Goal: Task Accomplishment & Management: Complete application form

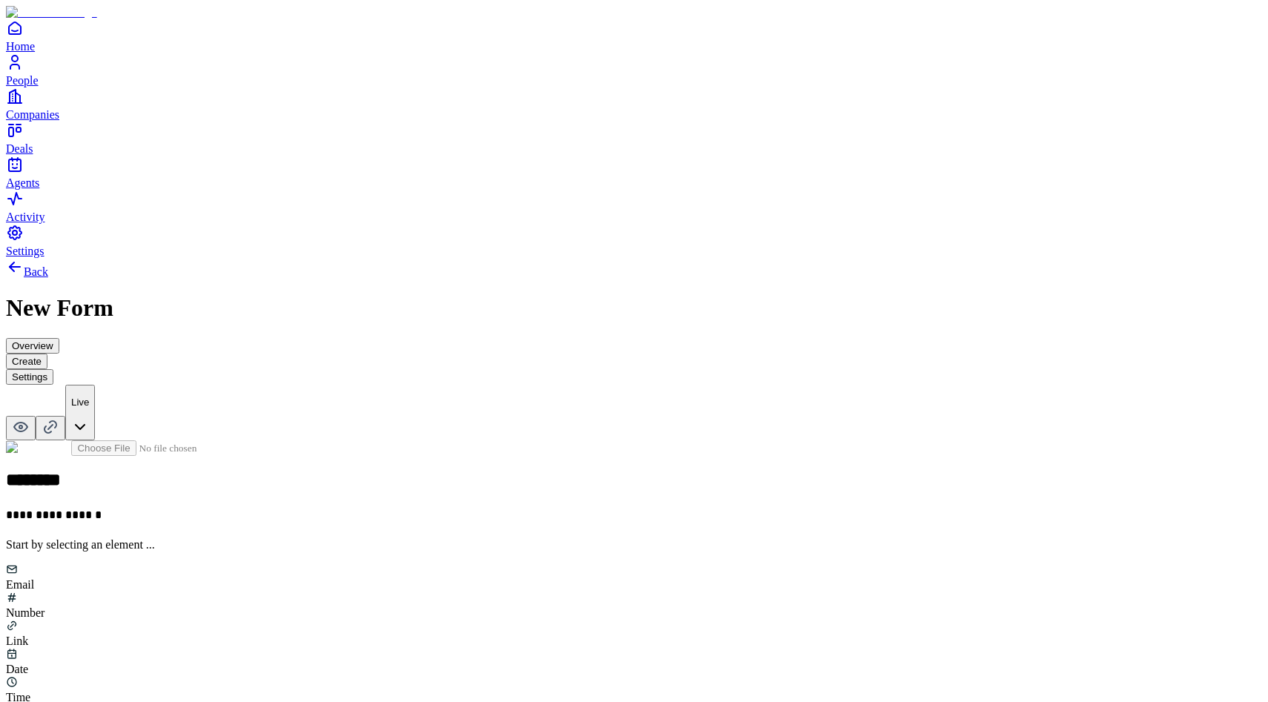
click at [496, 564] on div "Email" at bounding box center [634, 578] width 1256 height 28
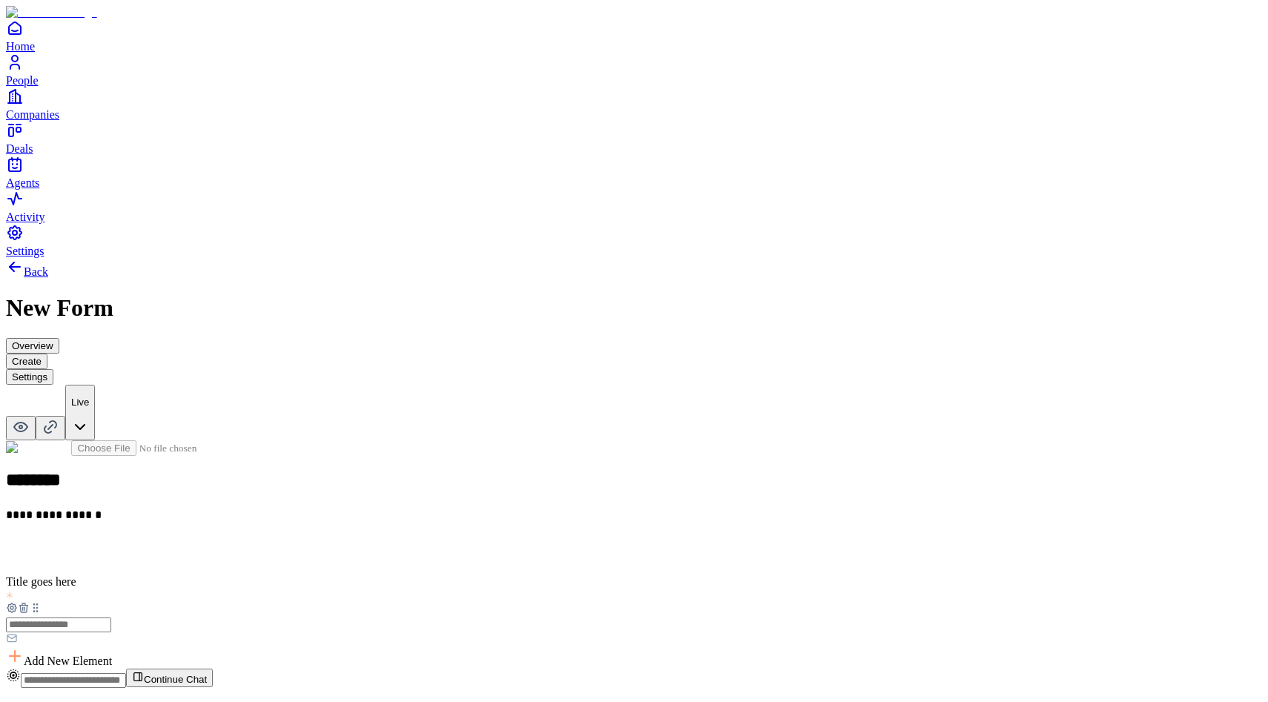
click at [111, 618] on input "text" at bounding box center [58, 625] width 105 height 15
click at [509, 541] on h2 at bounding box center [634, 550] width 1256 height 19
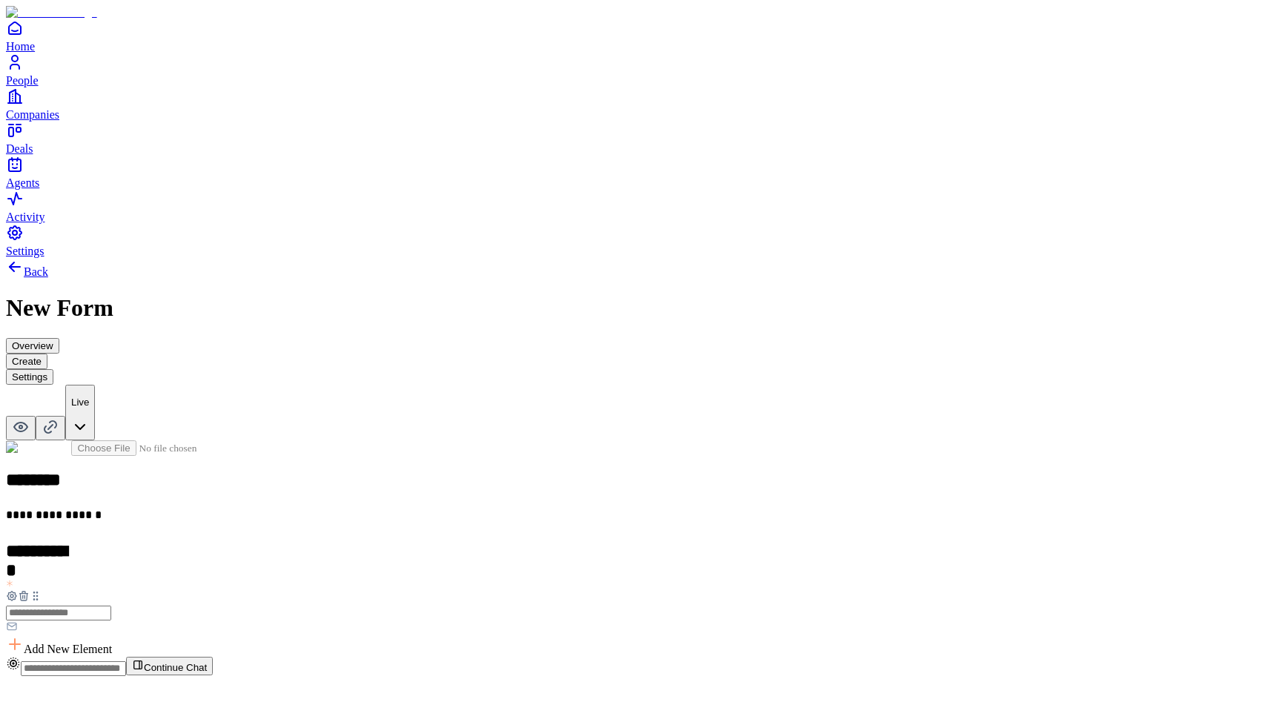
click at [111, 606] on input "text" at bounding box center [58, 613] width 105 height 15
click at [16, 592] on icon at bounding box center [11, 596] width 9 height 9
click at [517, 441] on div "**********" at bounding box center [634, 549] width 1256 height 217
click at [112, 643] on span "Add New Element" at bounding box center [68, 649] width 88 height 13
click at [552, 449] on div "Number" at bounding box center [506, 437] width 90 height 28
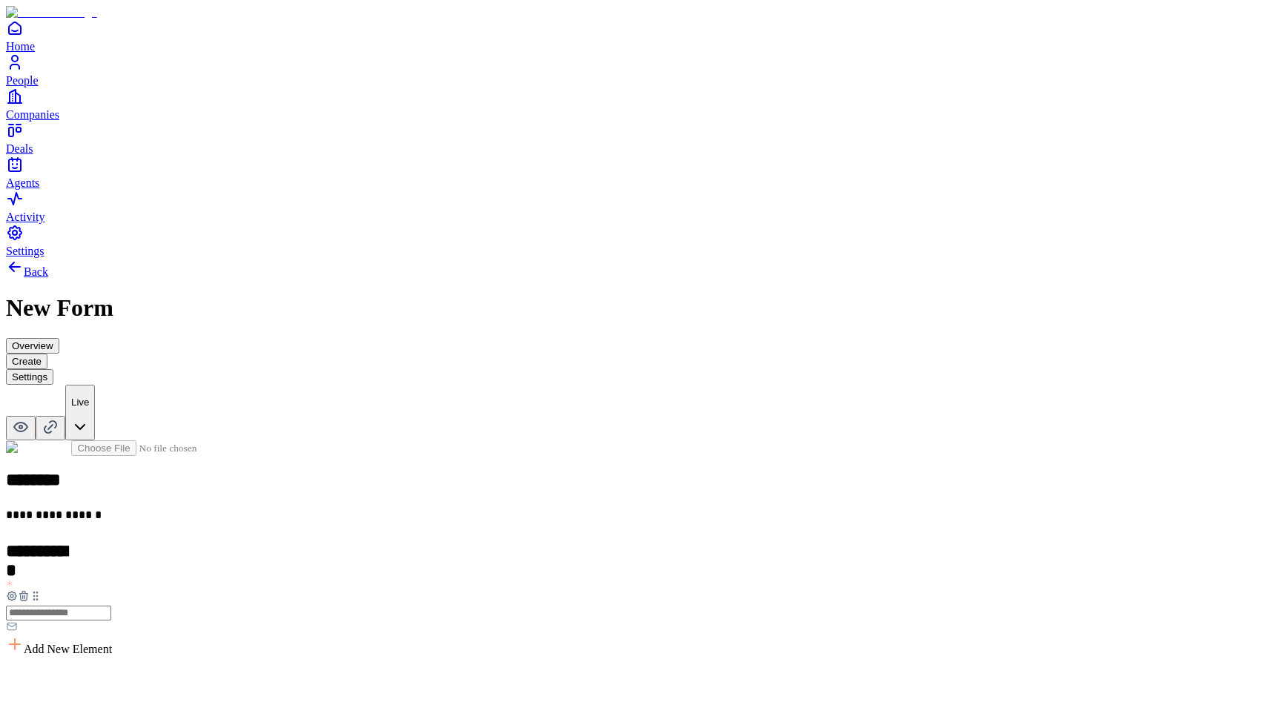
click at [68, 541] on h2 "**********" at bounding box center [37, 551] width 62 height 21
click at [511, 671] on h2 at bounding box center [634, 680] width 1256 height 19
click at [552, 672] on div "Multiple choice" at bounding box center [506, 678] width 90 height 13
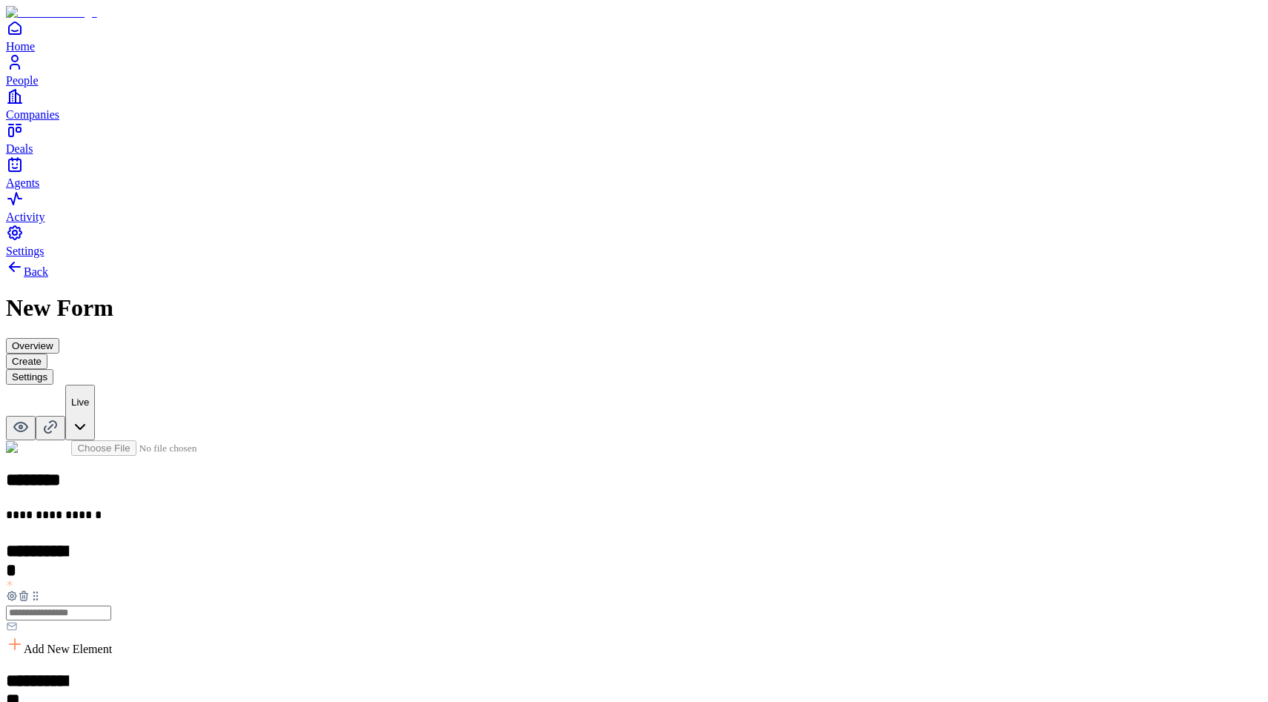
click at [524, 544] on div "Money" at bounding box center [506, 558] width 90 height 28
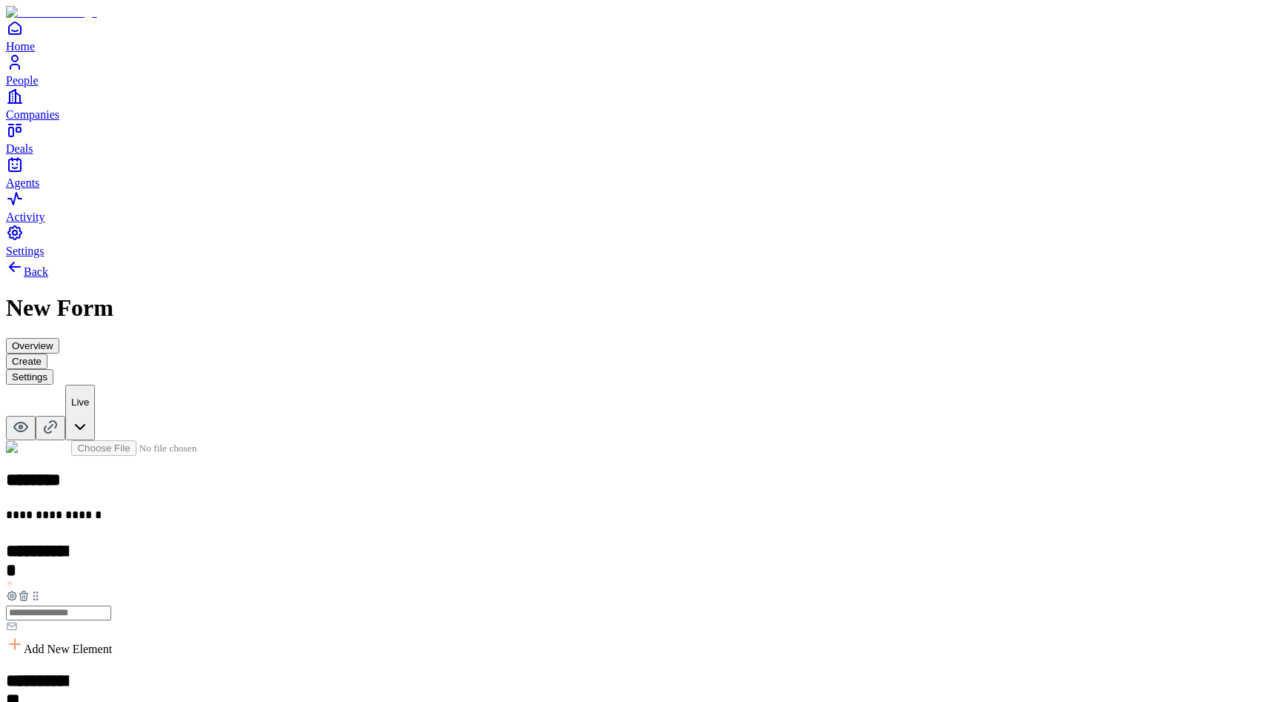
scroll to position [113, 0]
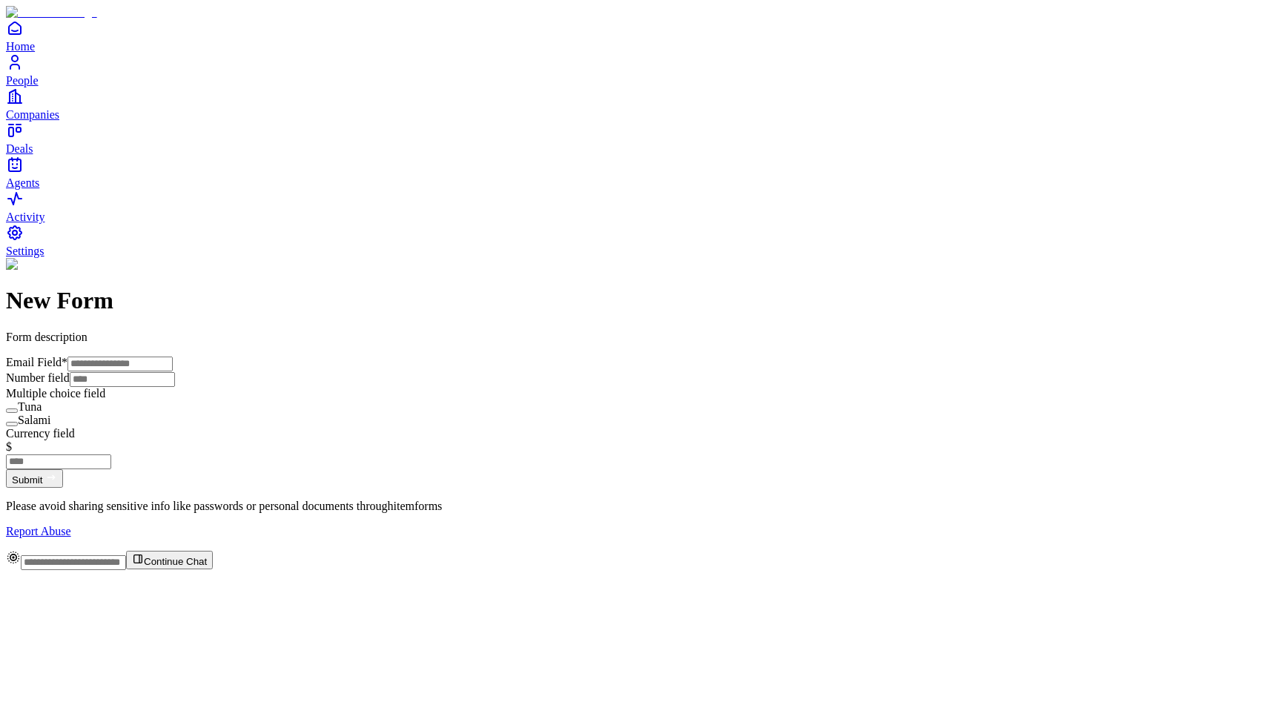
click at [63, 488] on button "Submit" at bounding box center [34, 479] width 57 height 19
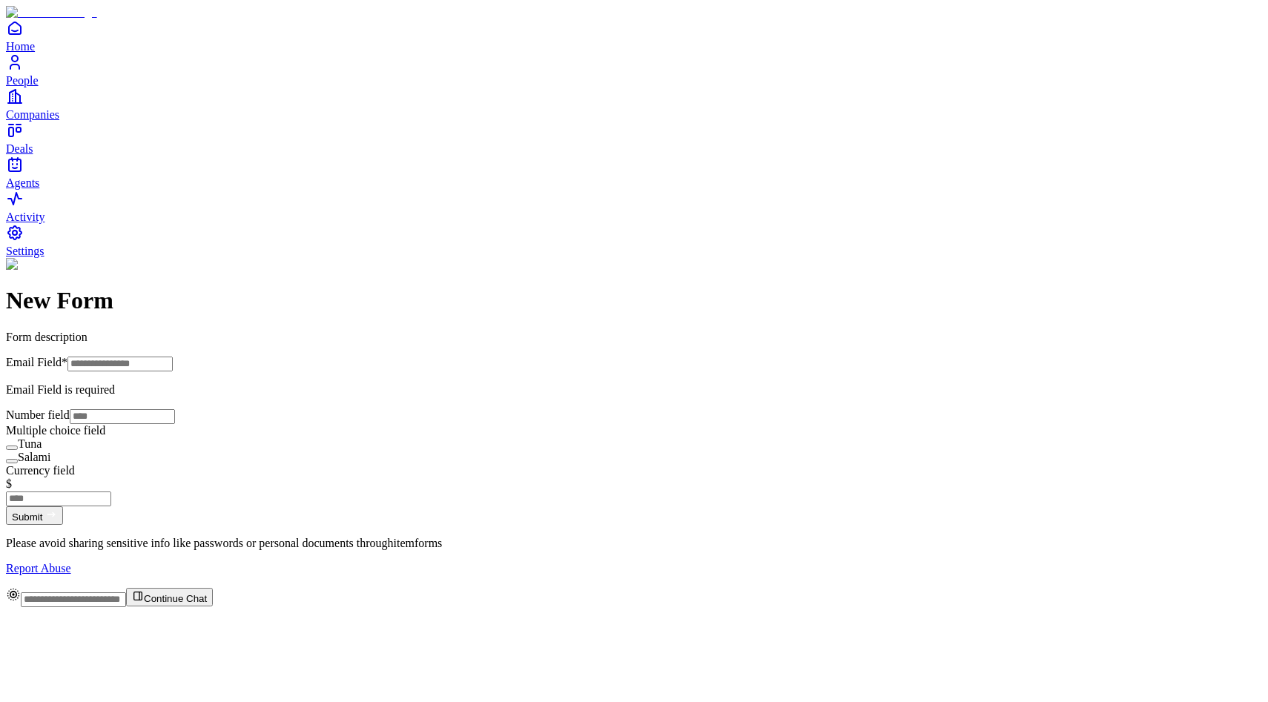
click at [23, 242] on icon "Settings" at bounding box center [15, 233] width 18 height 18
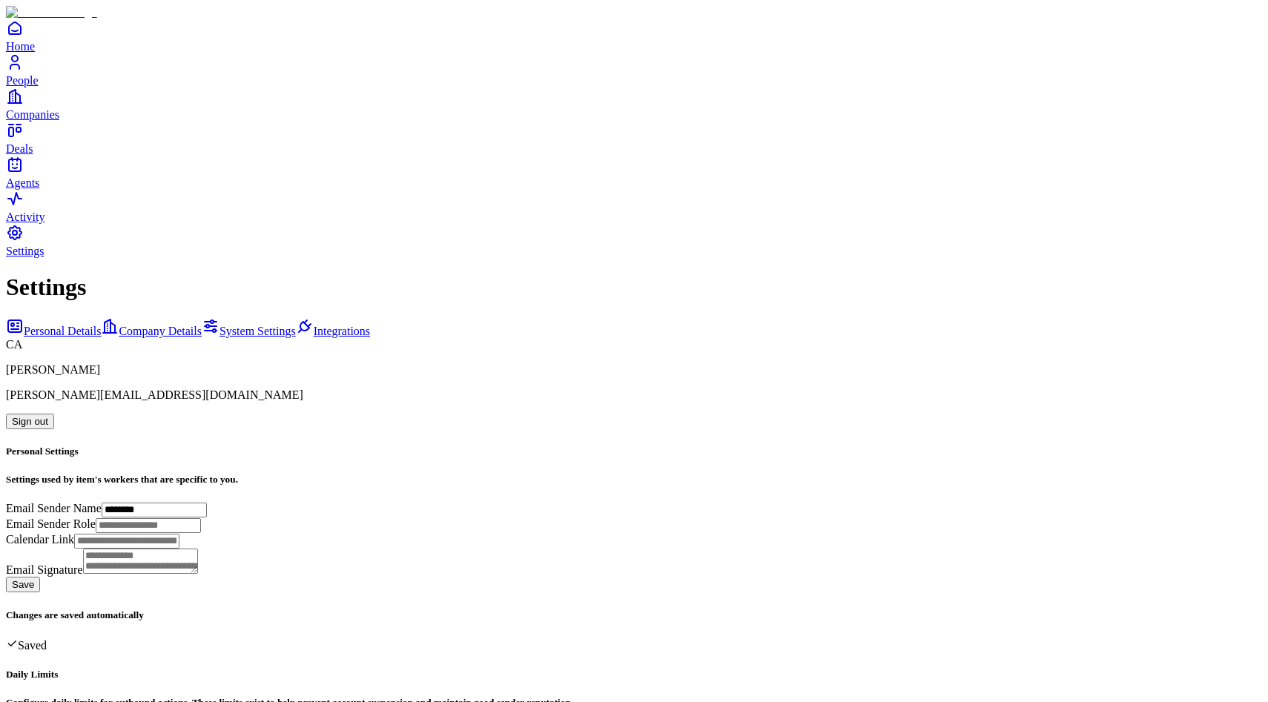
click at [54, 414] on button "Sign out" at bounding box center [30, 422] width 48 height 16
